Goal: Find specific page/section: Find specific page/section

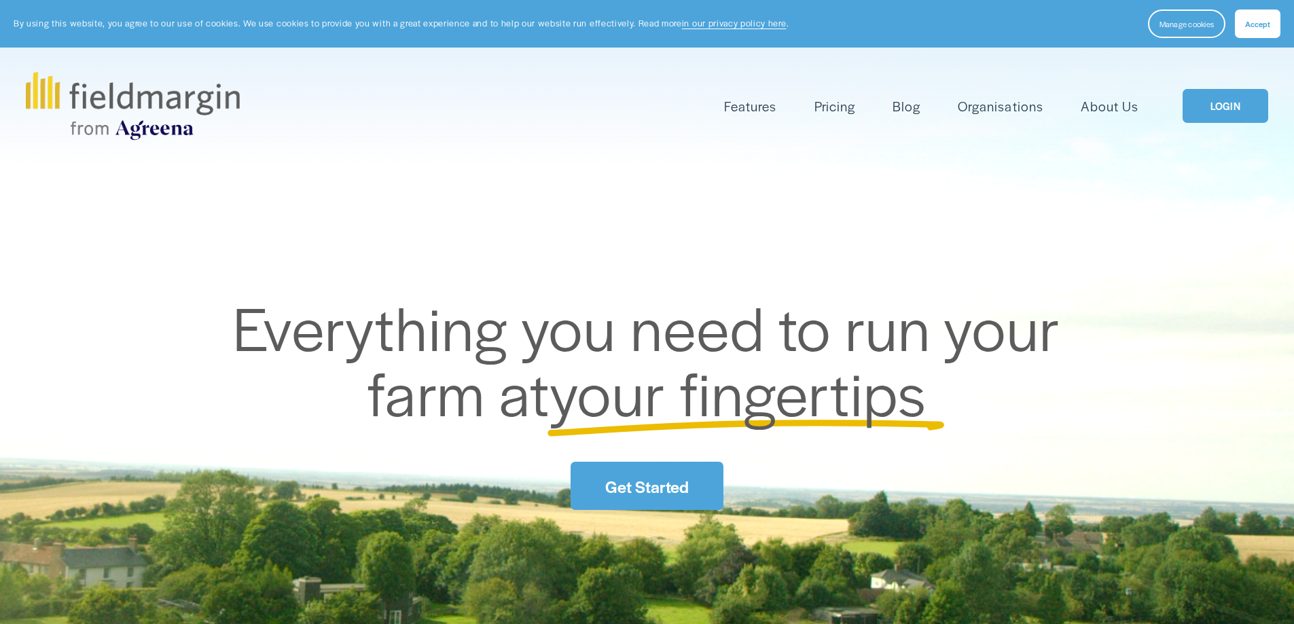
click at [1217, 103] on link "LOGIN" at bounding box center [1226, 106] width 86 height 35
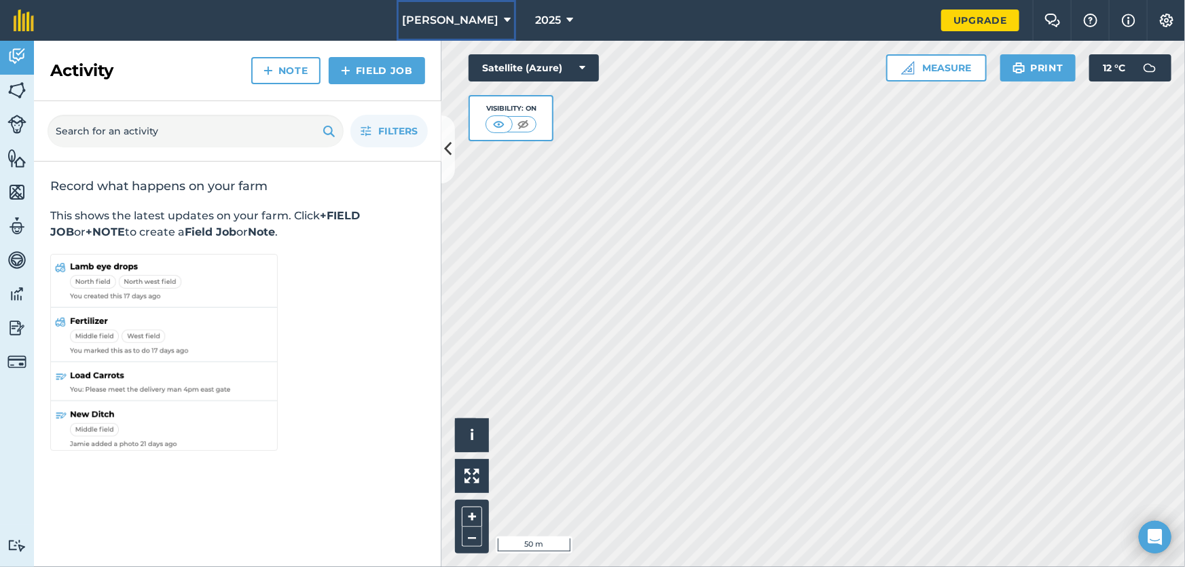
click at [482, 22] on span "[PERSON_NAME]" at bounding box center [450, 20] width 96 height 16
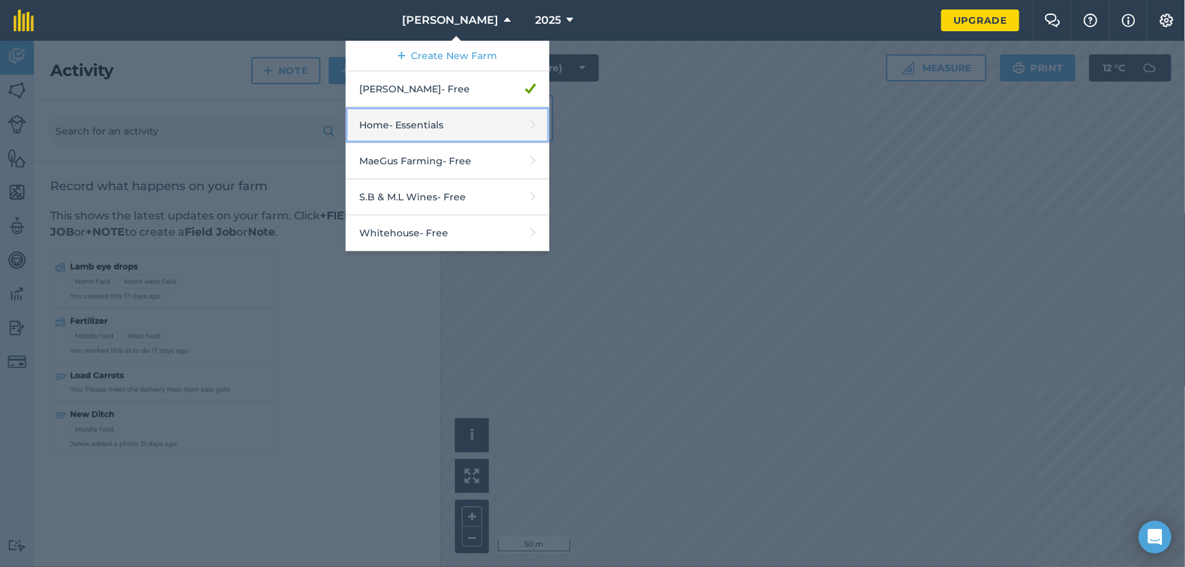
click at [434, 124] on link "Home - Essentials" at bounding box center [448, 125] width 204 height 36
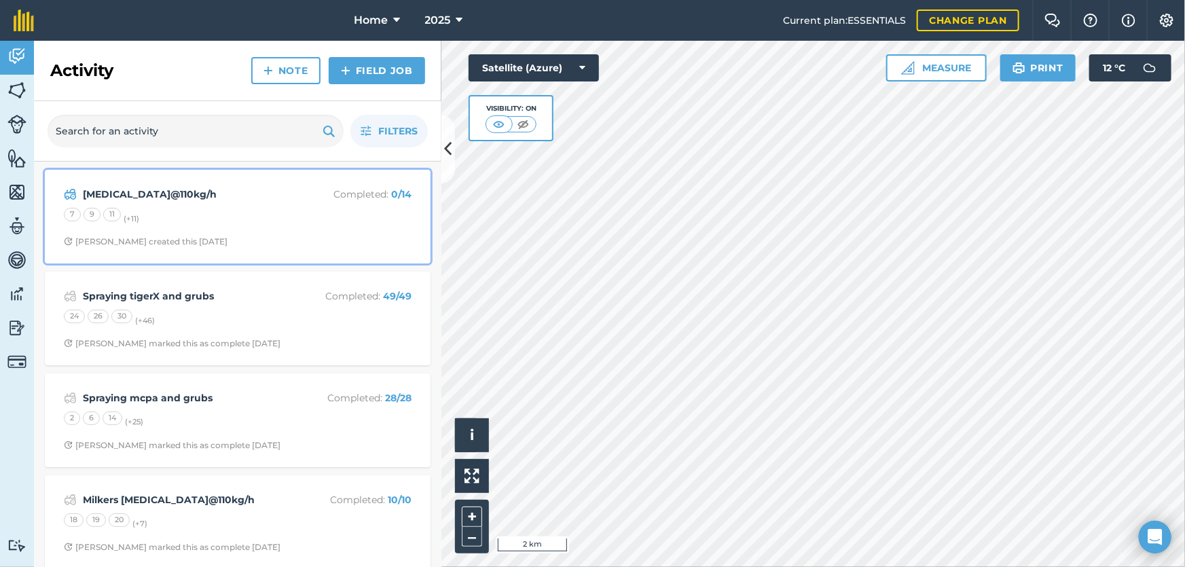
click at [302, 230] on div "Urea@110kg/h Completed : 0 / 14 7 9 11 (+ 11 ) Stephen S created this 5 days ago" at bounding box center [238, 216] width 370 height 77
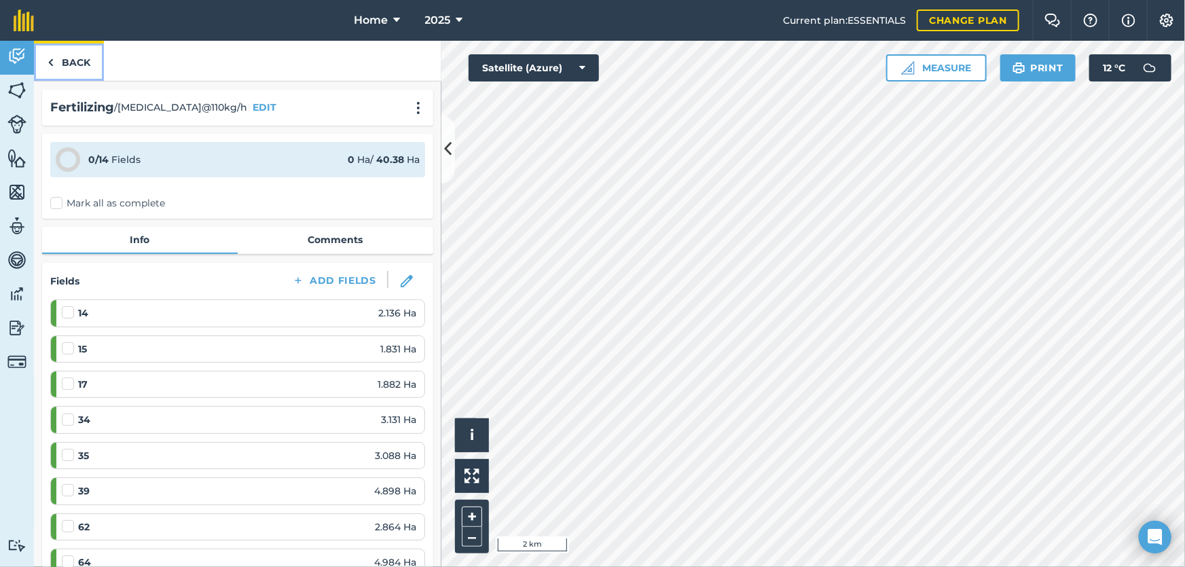
click at [86, 68] on link "Back" at bounding box center [69, 61] width 70 height 40
